Goal: Check status

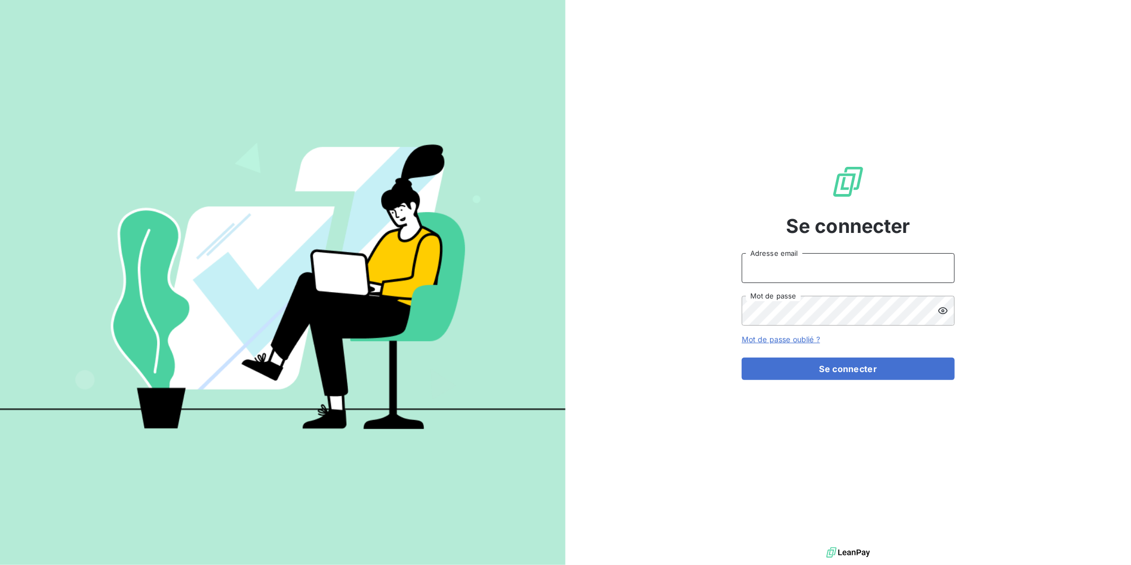
click at [859, 268] on input "Adresse email" at bounding box center [848, 268] width 213 height 30
type input "[PERSON_NAME][EMAIL_ADDRESS][DOMAIN_NAME]"
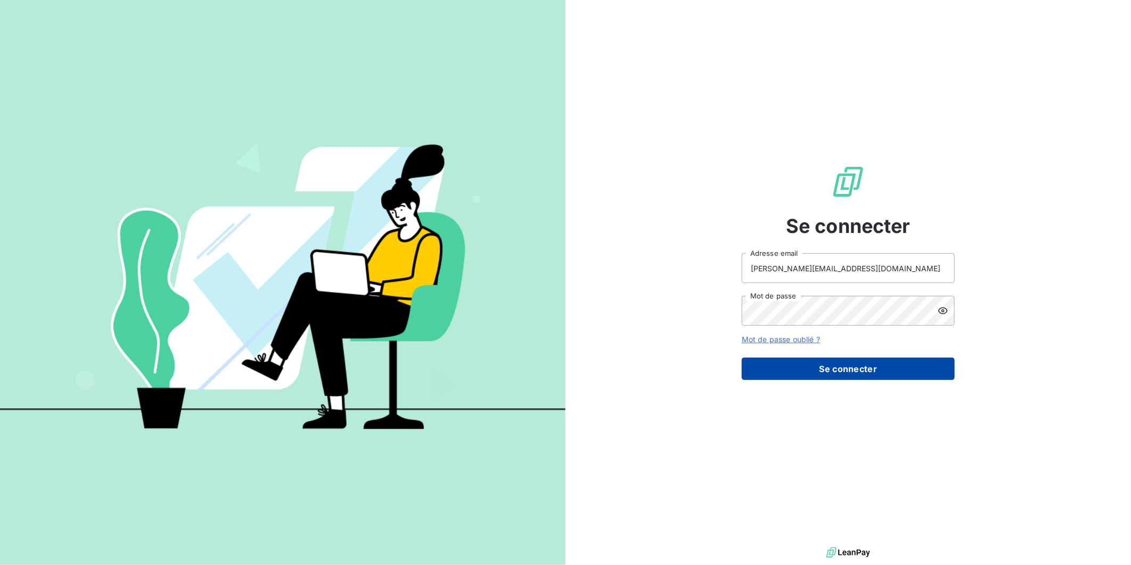
click at [842, 363] on button "Se connecter" at bounding box center [848, 368] width 213 height 22
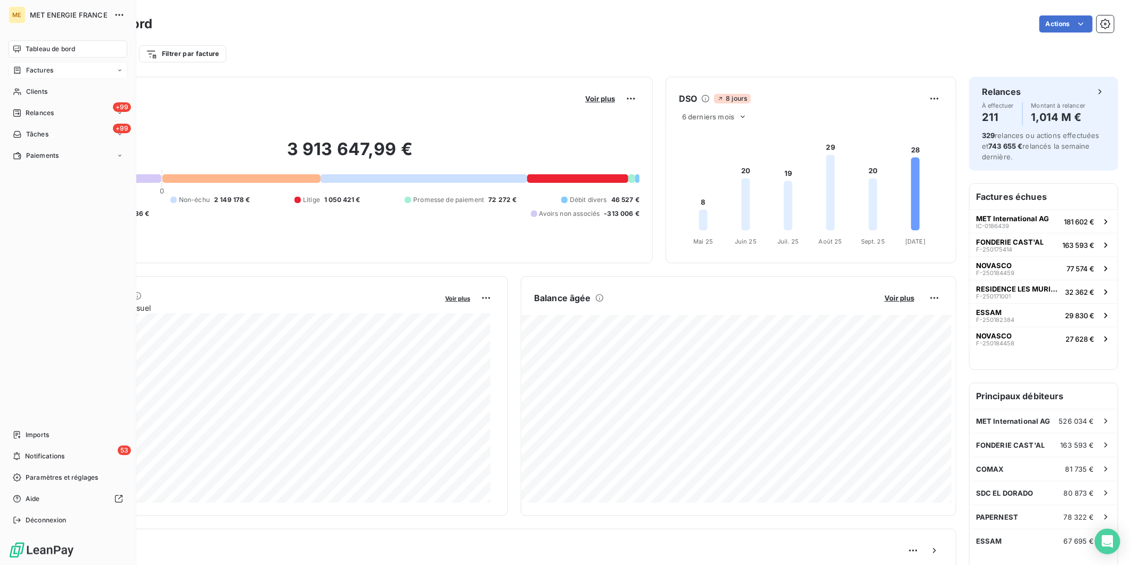
click at [43, 70] on span "Factures" at bounding box center [39, 71] width 27 height 10
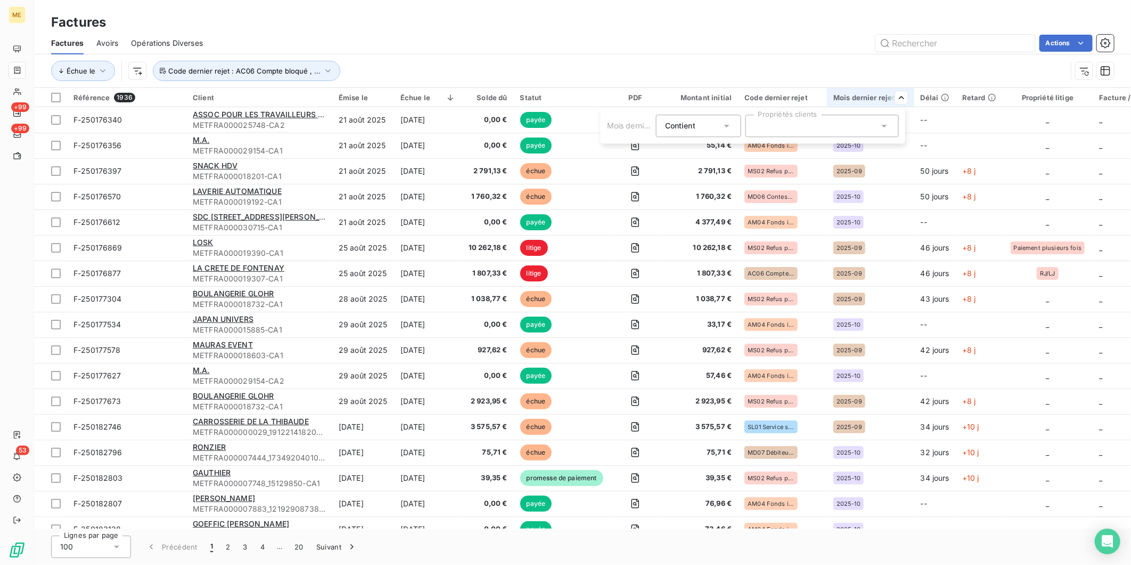
click at [901, 99] on html "ME +99 +99 53 Factures Factures Avoirs Opérations Diverses Actions Échue le Cod…" at bounding box center [565, 282] width 1131 height 565
click at [390, 61] on div "Échue le Code dernier rejet : AC06 Compte bloqué , ..." at bounding box center [559, 71] width 1016 height 20
